Goal: Information Seeking & Learning: Check status

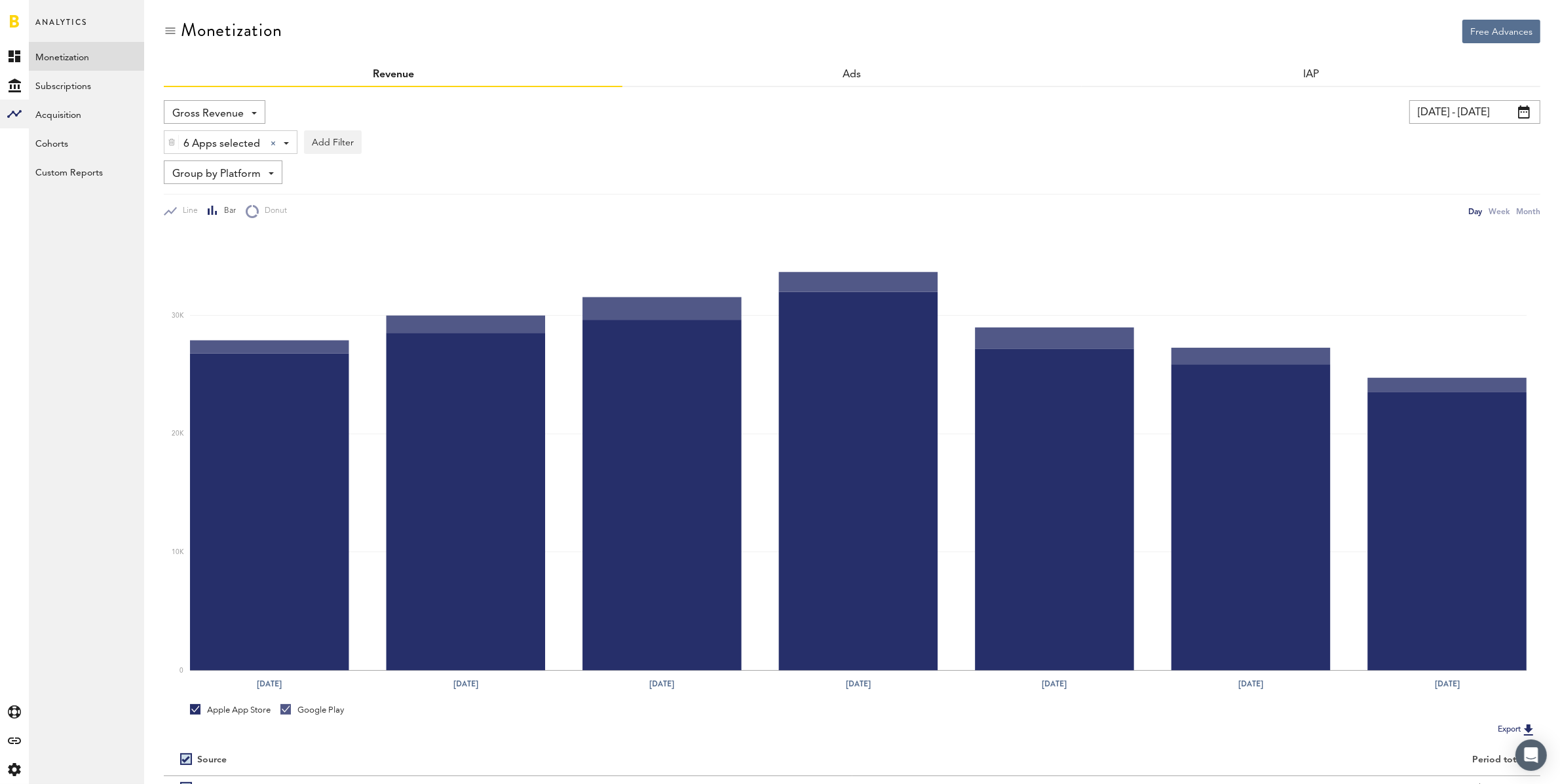
click at [1429, 121] on input "[DATE] - [DATE]" at bounding box center [1474, 112] width 131 height 23
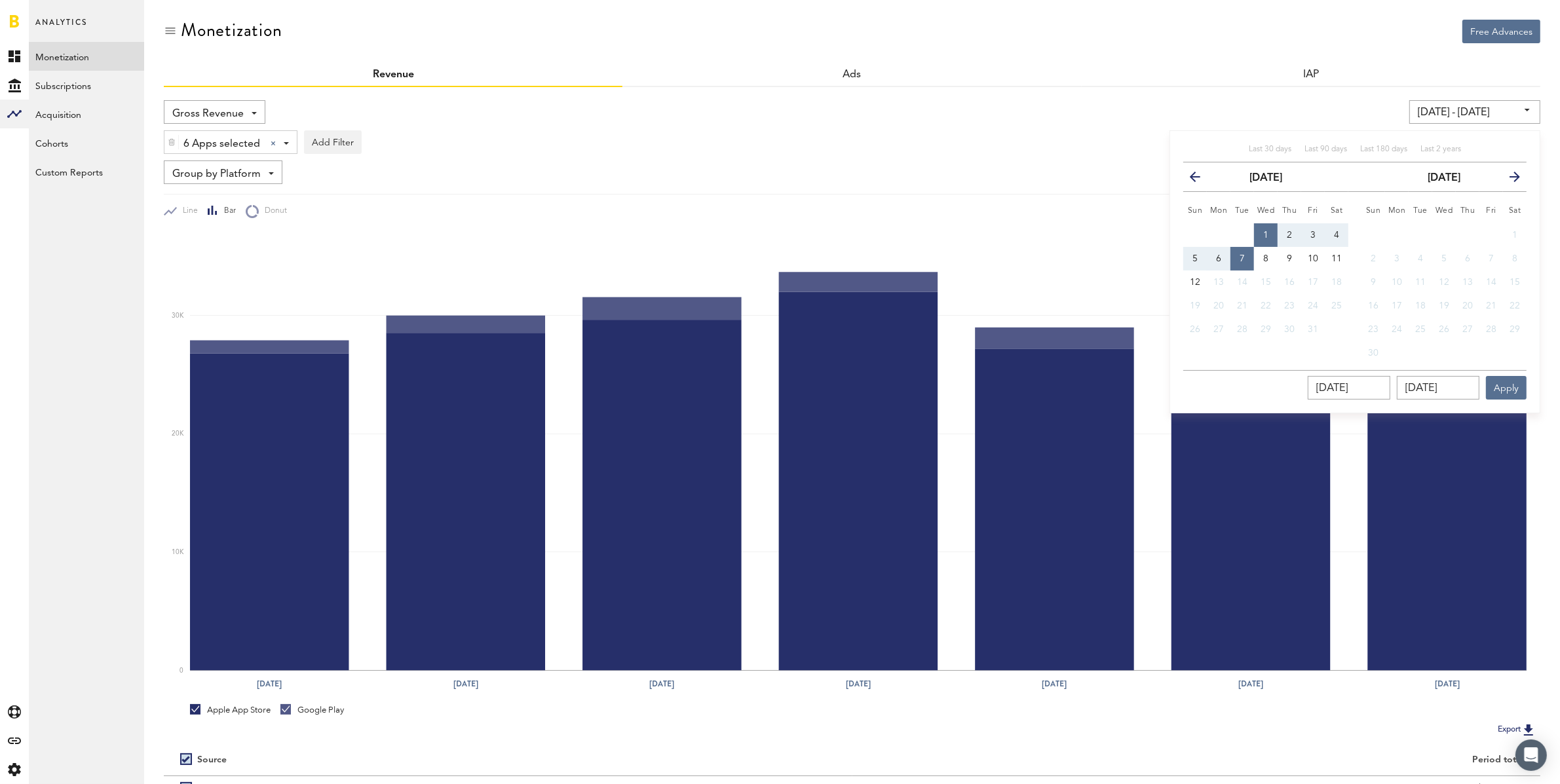
click at [1270, 231] on button "1" at bounding box center [1265, 235] width 23 height 23
type input "[DATE] - [DATE]"
type input "[DATE]"
drag, startPoint x: 1329, startPoint y: 253, endPoint x: 1343, endPoint y: 268, distance: 20.5
click at [1329, 253] on button "11" at bounding box center [1336, 258] width 23 height 23
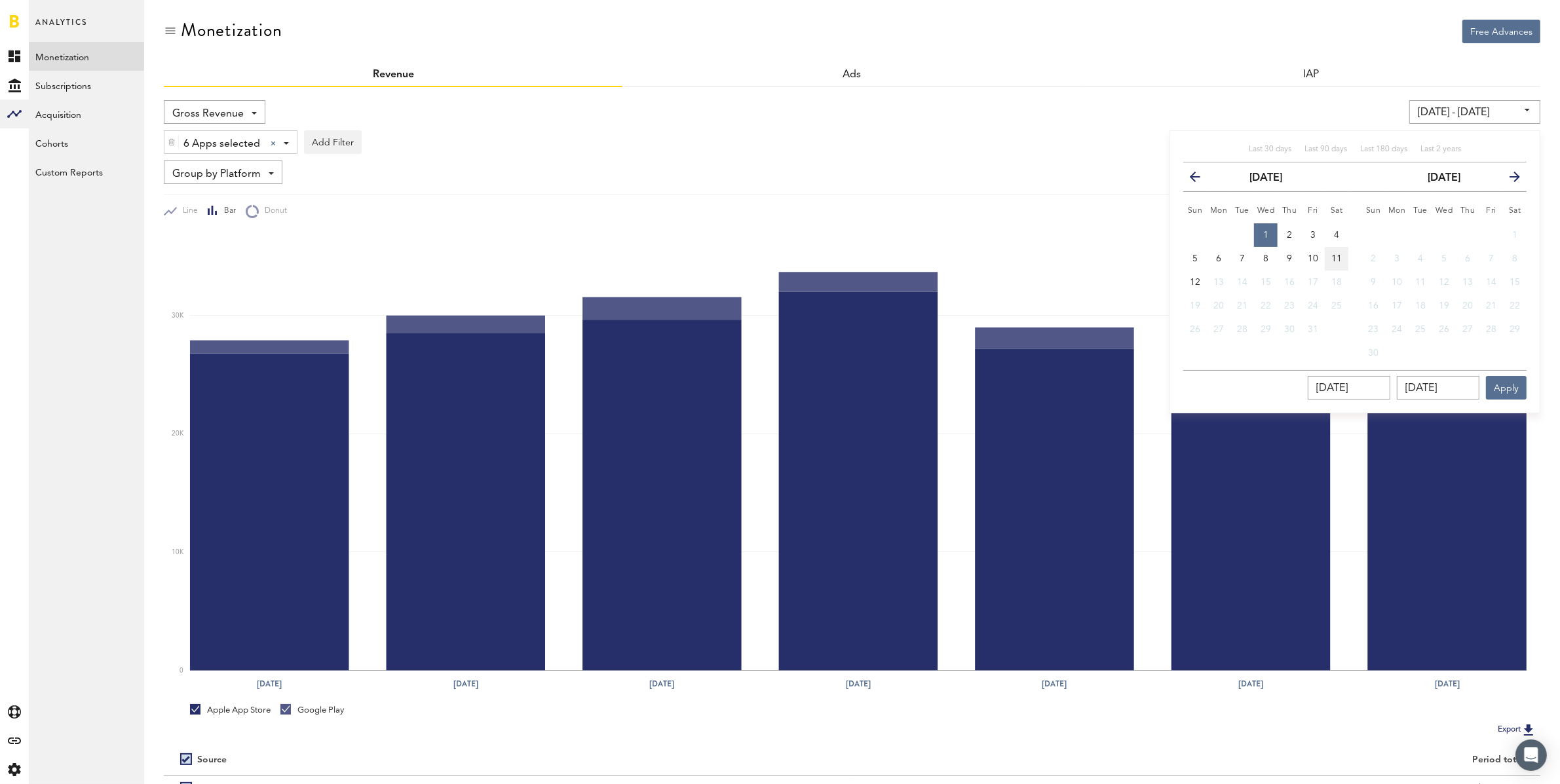
type input "[DATE] - [DATE]"
type input "[DATE]"
click at [1504, 384] on button "Apply" at bounding box center [1505, 387] width 40 height 23
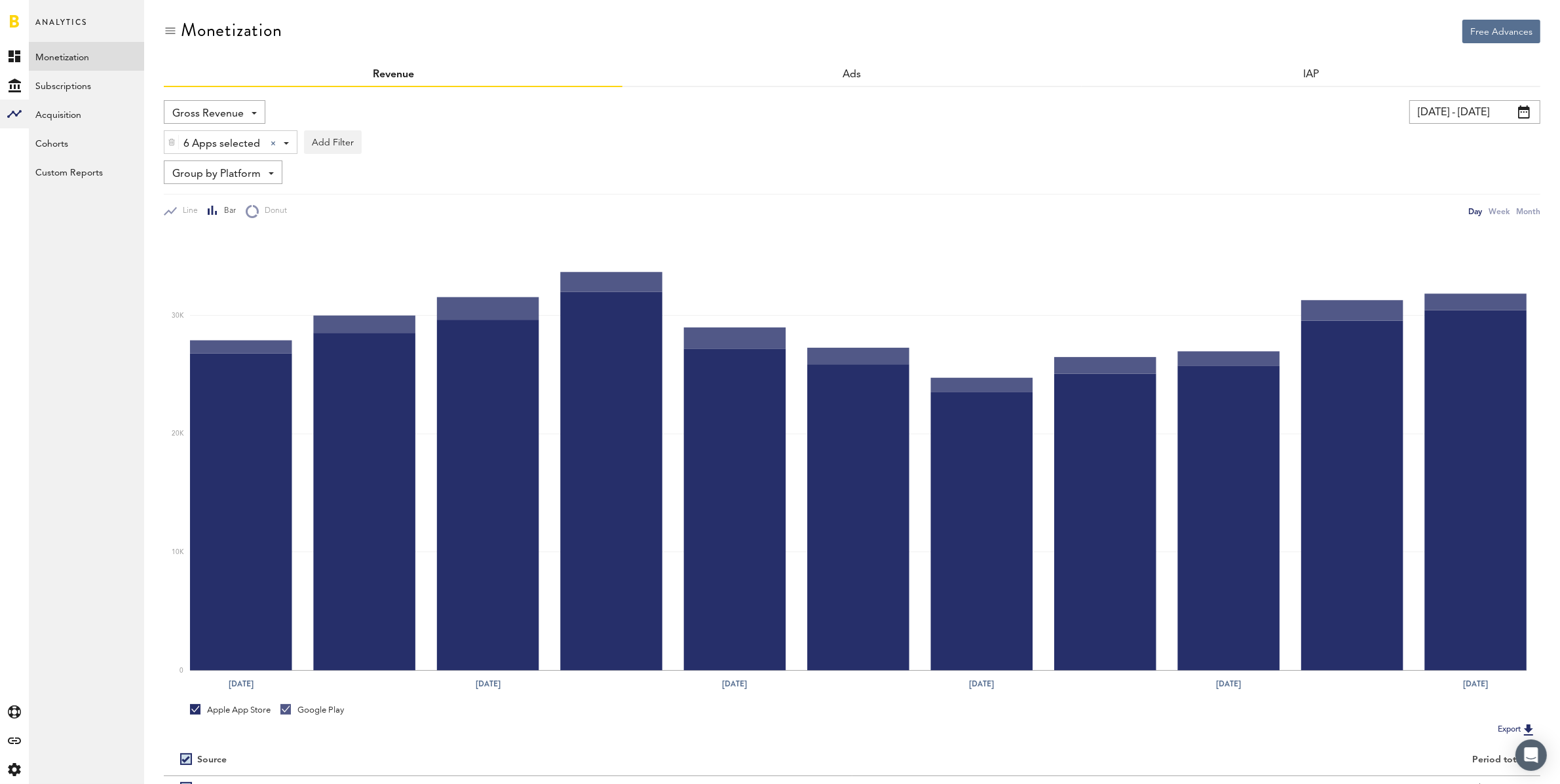
click at [200, 114] on span "Gross Revenue" at bounding box center [207, 113] width 71 height 22
click at [72, 83] on link "Subscriptions" at bounding box center [86, 85] width 115 height 29
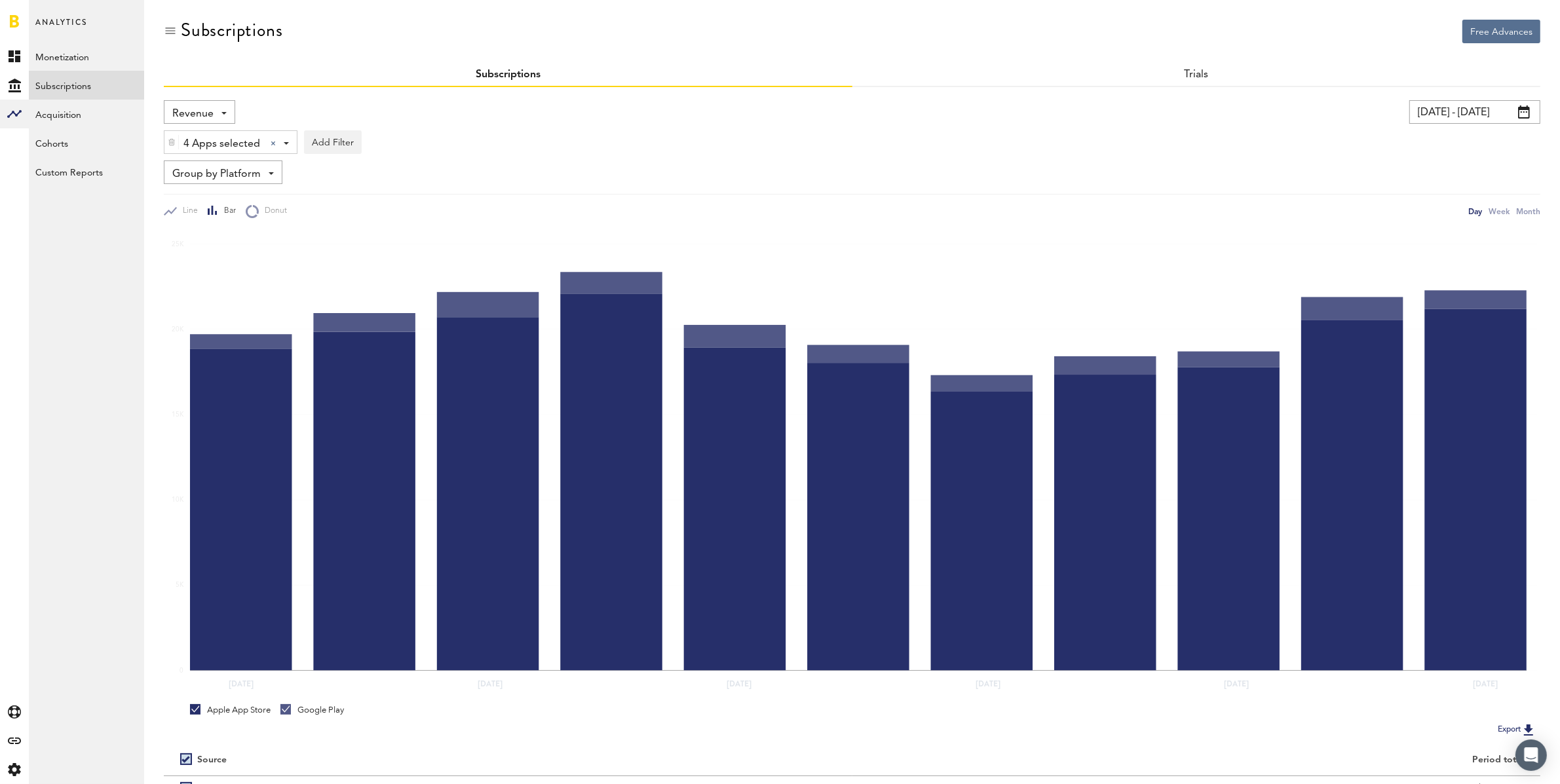
click at [190, 109] on span "Revenue" at bounding box center [193, 113] width 41 height 22
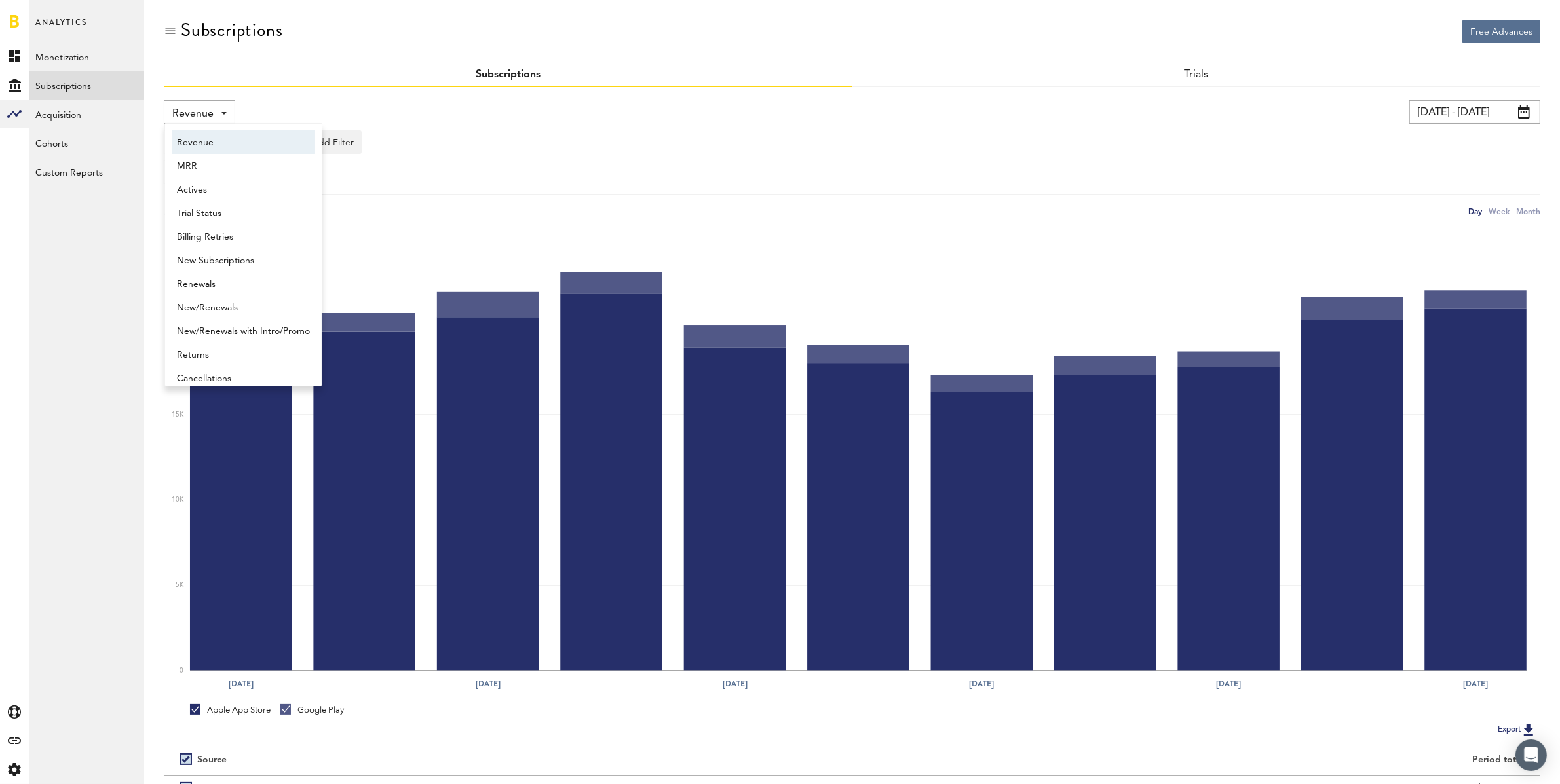
scroll to position [6, 0]
drag, startPoint x: 236, startPoint y: 250, endPoint x: 247, endPoint y: 252, distance: 11.2
click at [236, 250] on span "New Subscriptions" at bounding box center [243, 253] width 133 height 22
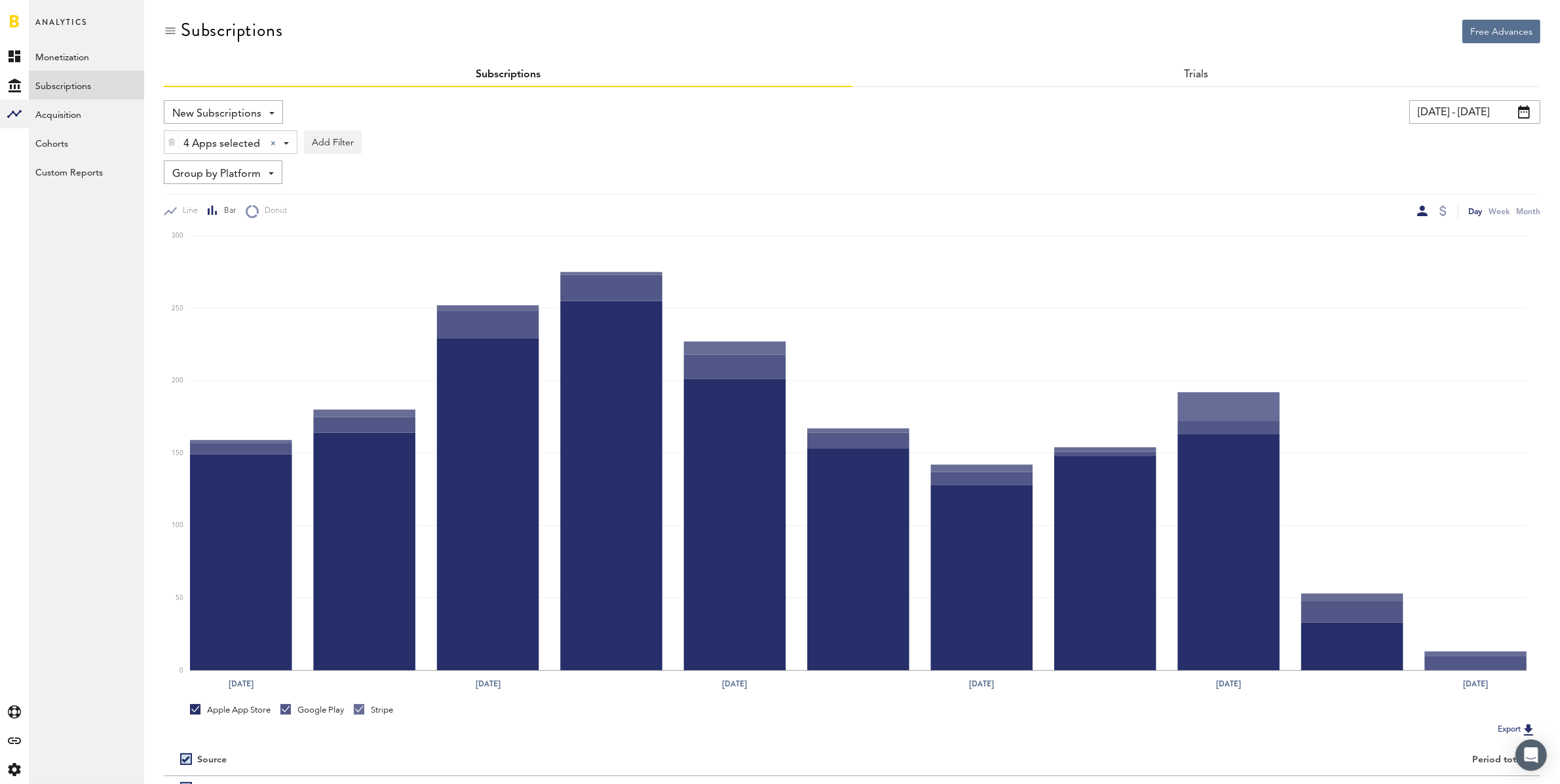
click at [1486, 106] on input "[DATE] - [DATE]" at bounding box center [1474, 112] width 131 height 23
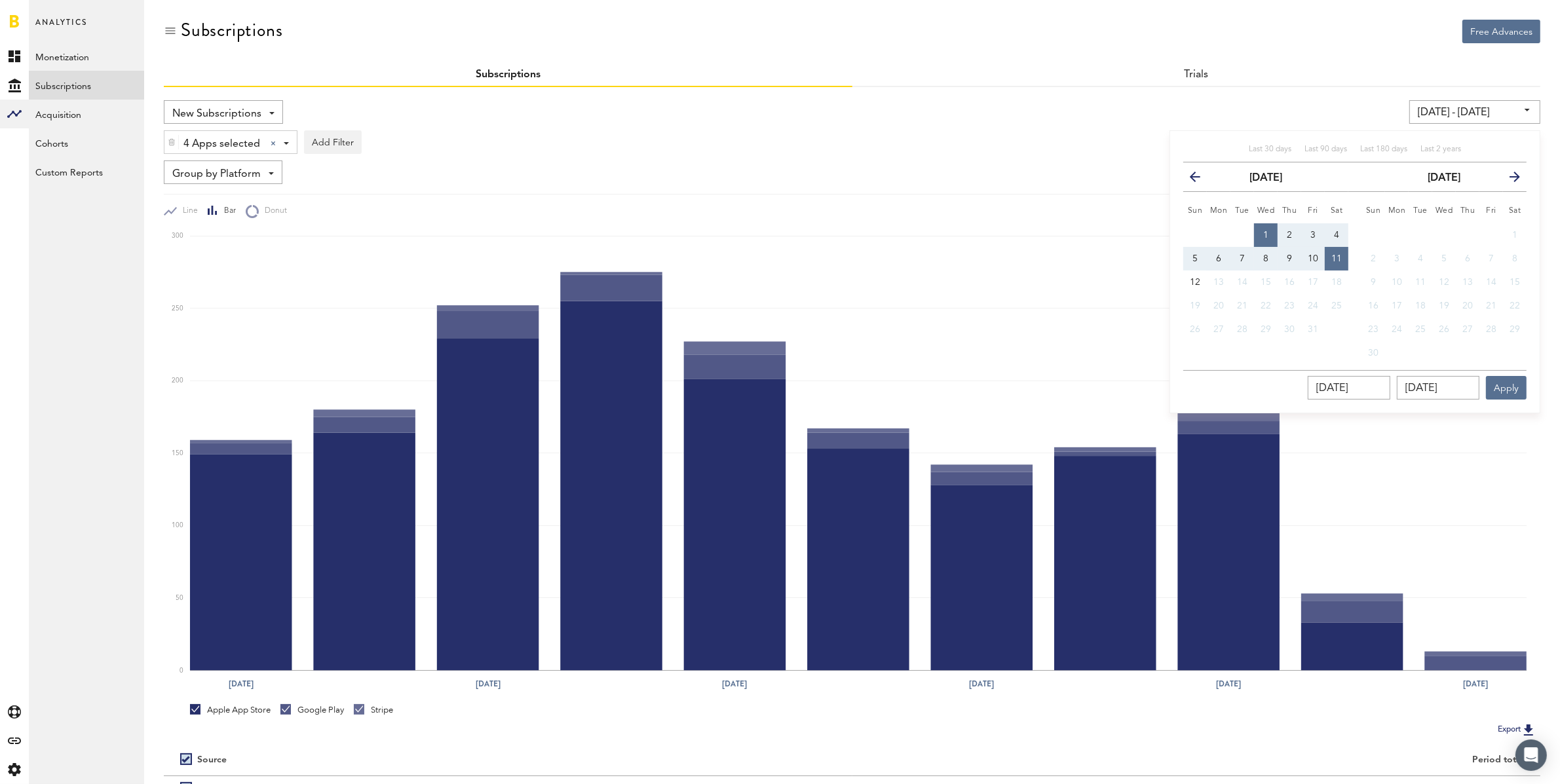
click at [1268, 227] on button "1" at bounding box center [1265, 235] width 23 height 23
type input "[DATE] - [DATE]"
type input "[DATE]"
click at [1291, 258] on span "9" at bounding box center [1289, 258] width 5 height 9
type input "[DATE] - [DATE]"
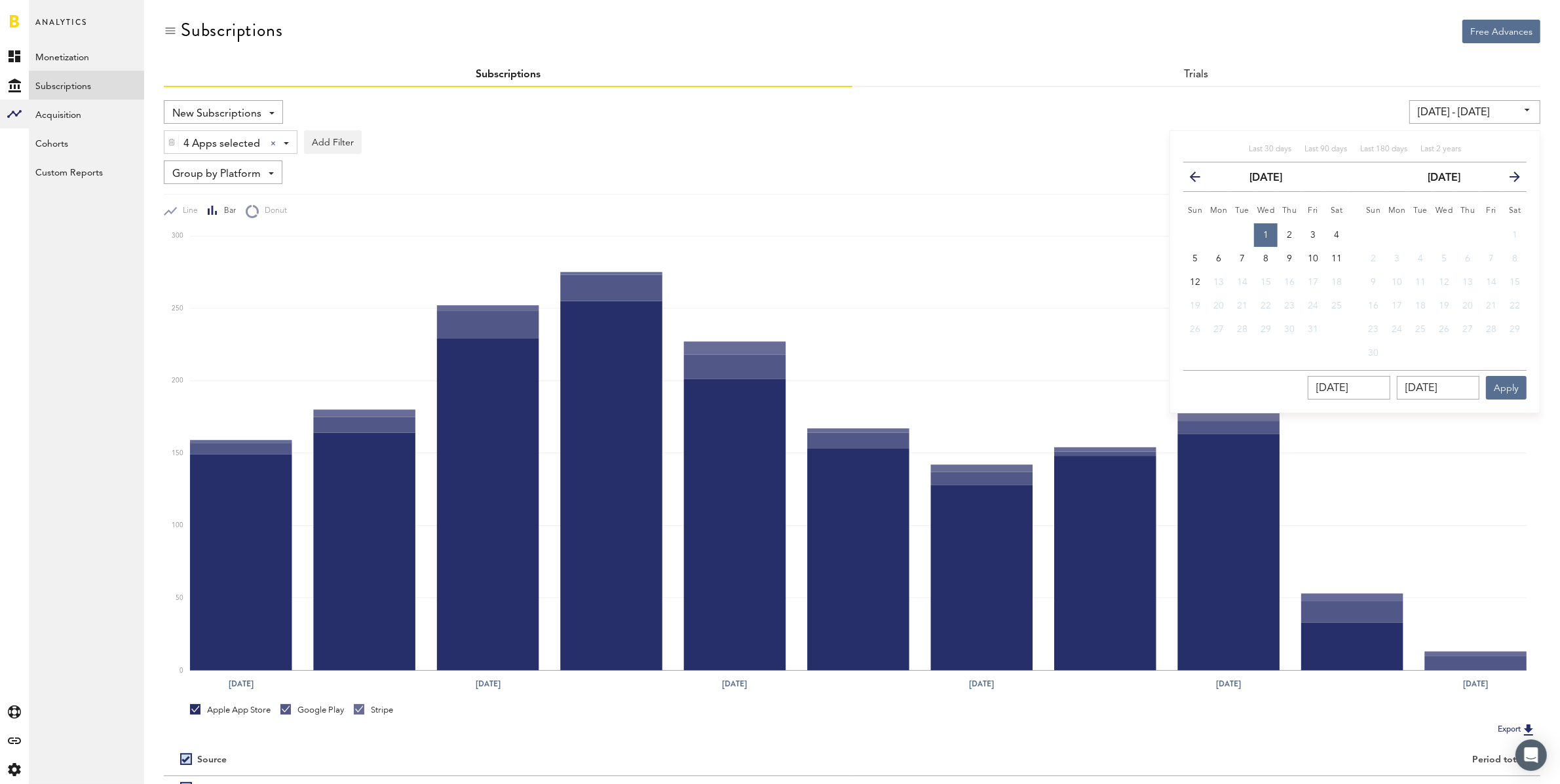
type input "[DATE]"
click at [1509, 383] on button "Apply" at bounding box center [1505, 387] width 40 height 23
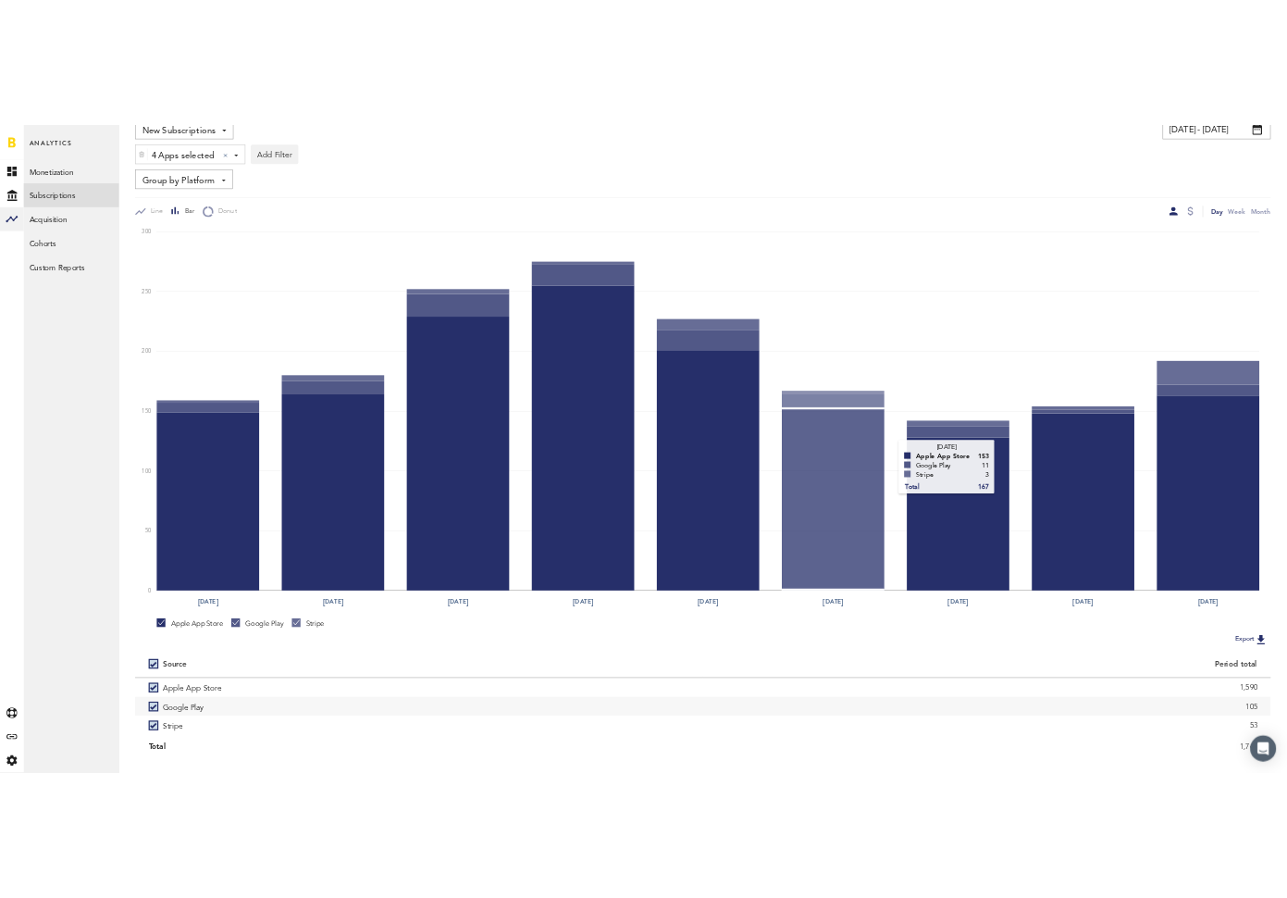
scroll to position [187, 0]
